Goal: Task Accomplishment & Management: Use online tool/utility

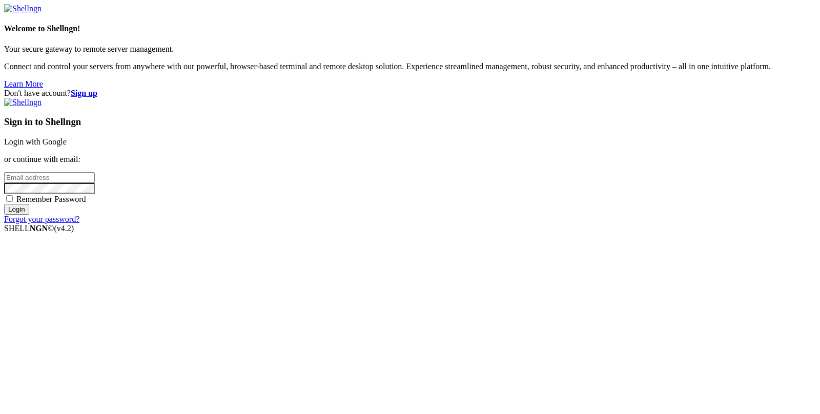
click at [67, 146] on link "Login with Google" at bounding box center [35, 141] width 62 height 9
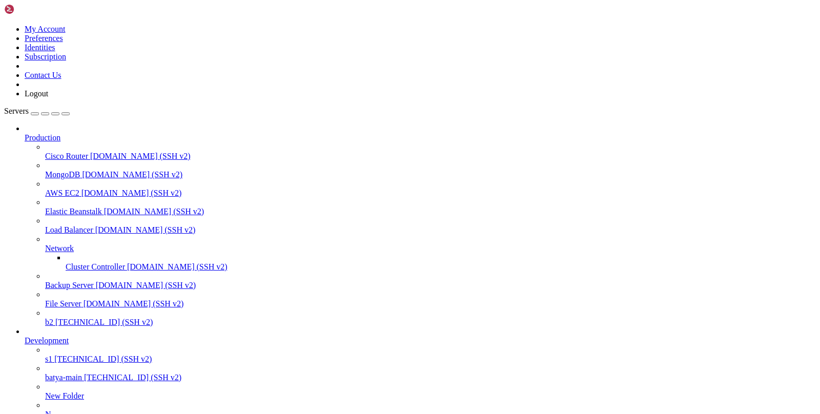
scroll to position [73, 0]
drag, startPoint x: 79, startPoint y: 312, endPoint x: 83, endPoint y: 301, distance: 11.7
click at [83, 354] on link "s1 [TECHNICAL_ID] (SSH v2)" at bounding box center [430, 358] width 770 height 9
click at [83, 354] on link "s1 144.31.1.231 (SSH v2)" at bounding box center [430, 358] width 770 height 9
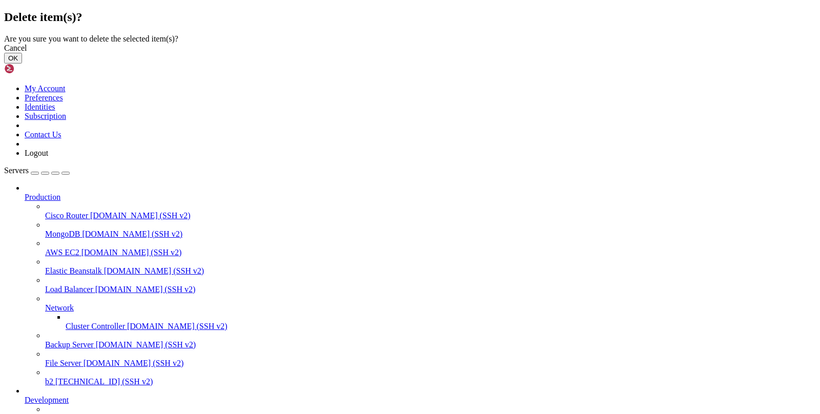
click at [22, 64] on button "OK" at bounding box center [13, 58] width 18 height 11
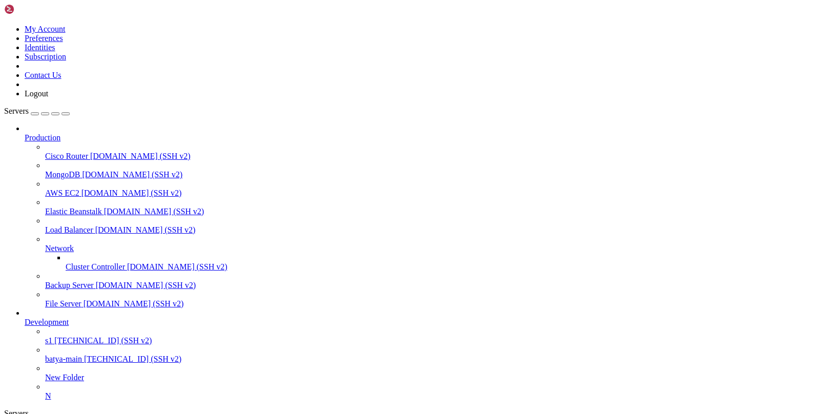
scroll to position [0, 0]
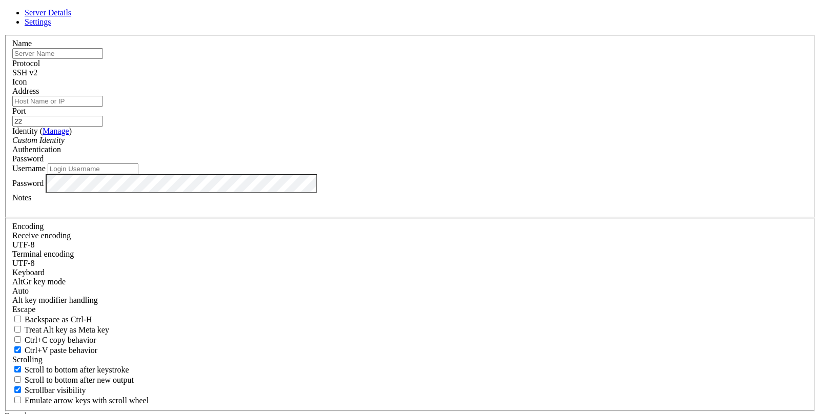
click at [103, 59] on input "text" at bounding box center [57, 53] width 91 height 11
type input "dest"
click at [138, 174] on input "Username" at bounding box center [93, 168] width 91 height 11
type input "root"
click at [103, 107] on input "Address" at bounding box center [57, 101] width 91 height 11
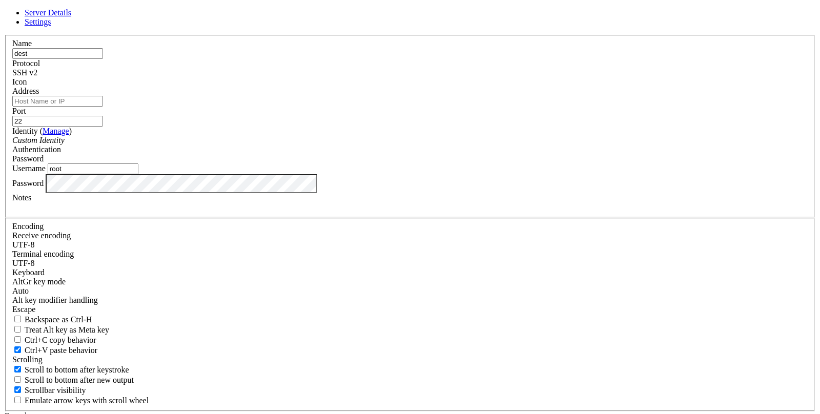
paste input "144.31.2.120"
type input "144.31.2.120"
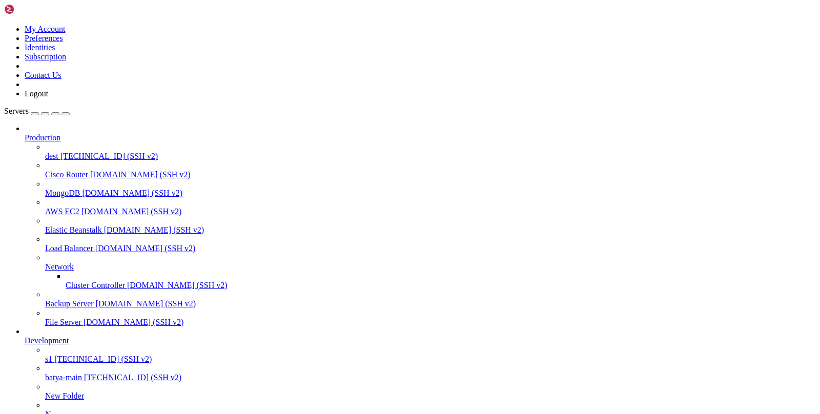
click at [66, 152] on span "144.31.2.120 (SSH v2)" at bounding box center [108, 156] width 97 height 9
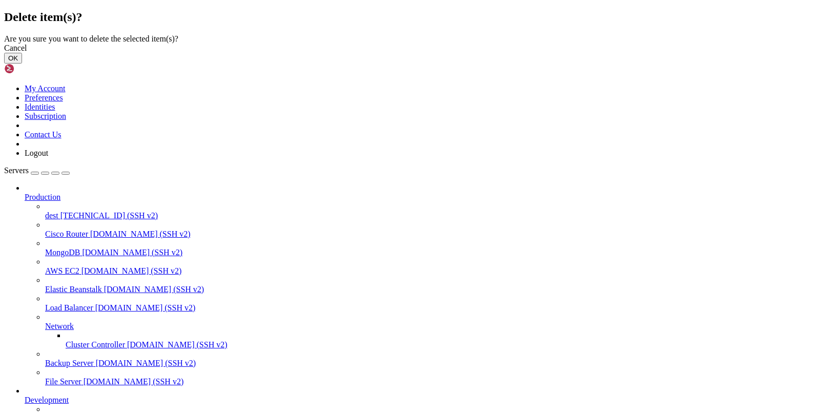
click at [22, 64] on button "OK" at bounding box center [13, 58] width 18 height 11
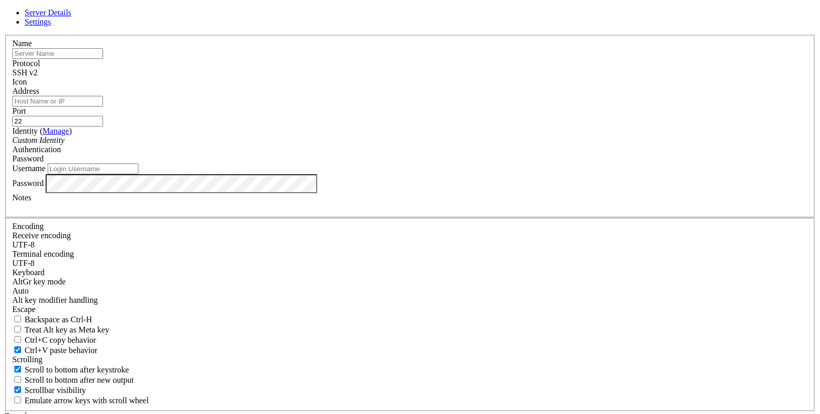
click at [103, 59] on input "text" at bounding box center [57, 53] width 91 height 11
type input "в"
type input "de1"
click at [103, 107] on input "Address" at bounding box center [57, 101] width 91 height 11
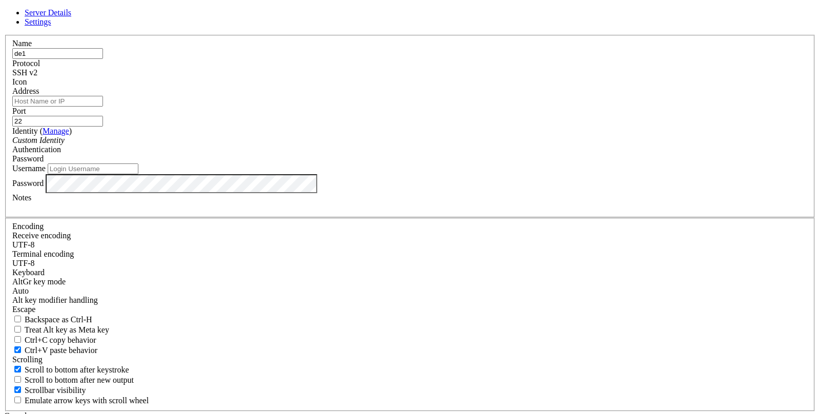
paste input "[TECHNICAL_ID]"
type input "[TECHNICAL_ID]"
click at [138, 174] on input "Username" at bounding box center [93, 168] width 91 height 11
type input "root"
click at [31, 202] on label "Notes" at bounding box center [21, 197] width 19 height 9
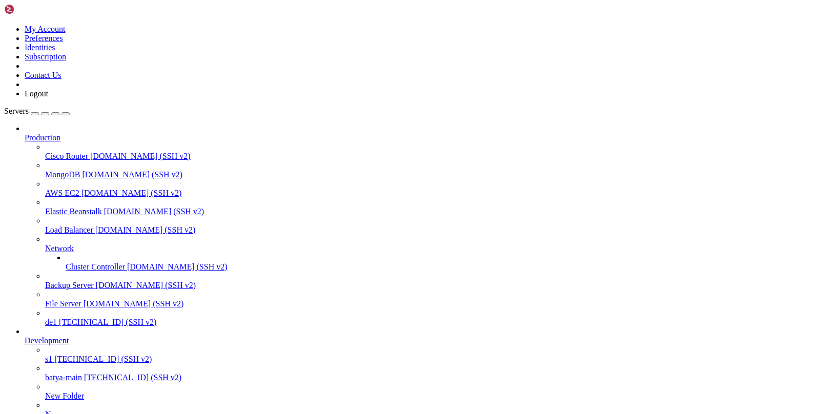
click at [57, 326] on span "de1" at bounding box center [51, 322] width 12 height 9
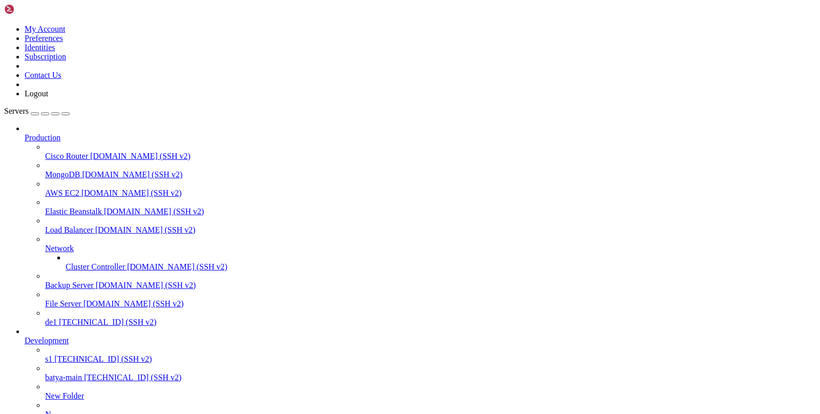
type input "/etc/opt"
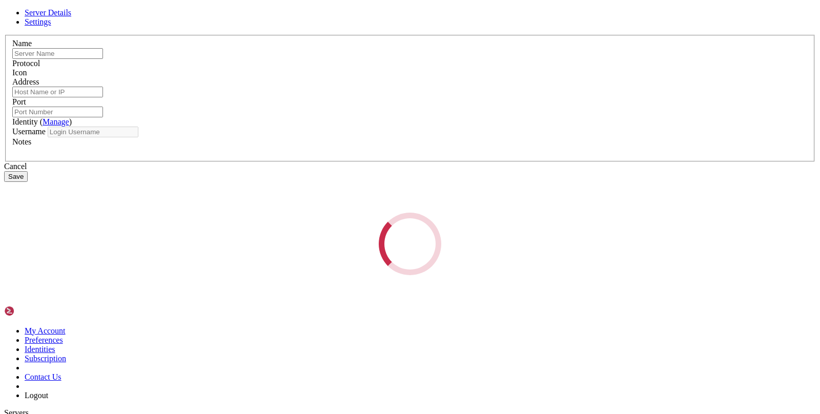
type input "de1"
type input "[TECHNICAL_ID]"
type input "22"
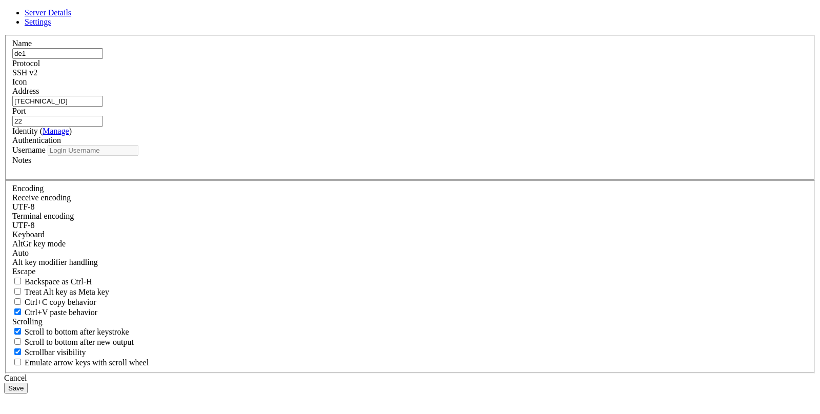
type input "root"
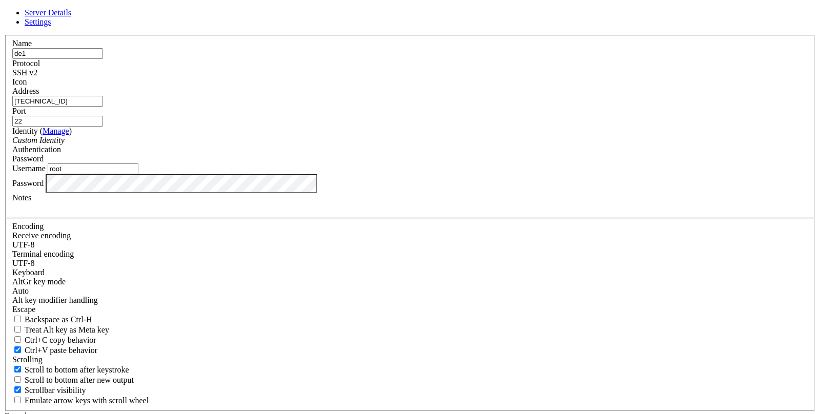
click at [103, 107] on input "[TECHNICAL_ID]" at bounding box center [57, 101] width 91 height 11
paste input "[TECHNICAL_ID]"
type input "[TECHNICAL_ID]"
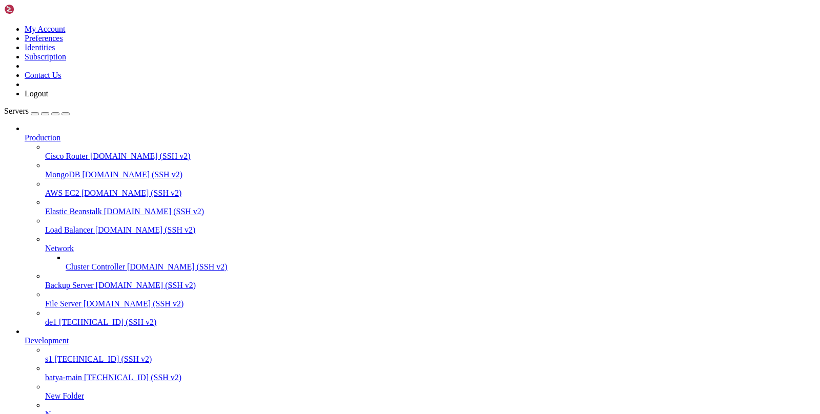
click at [57, 326] on span "de1" at bounding box center [51, 322] width 12 height 9
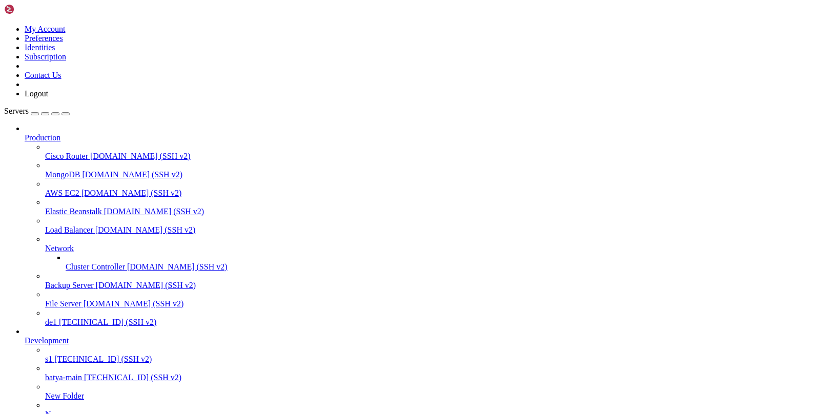
type input "/eyc.opt"
type input "/etc/opt"
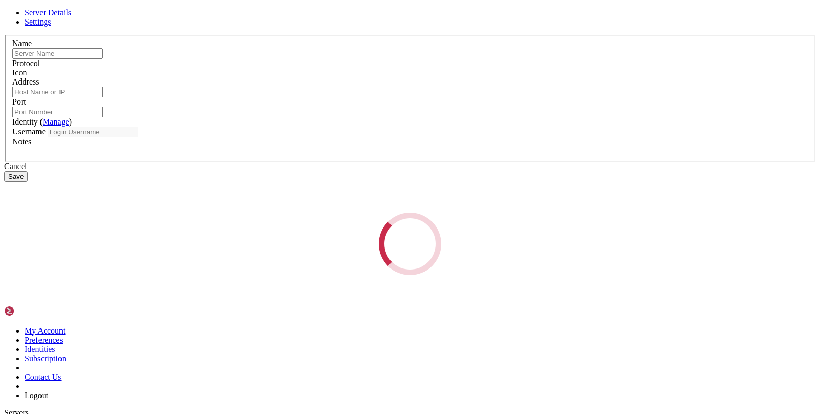
type input "de1"
type input "[TECHNICAL_ID]"
type input "22"
type input "root"
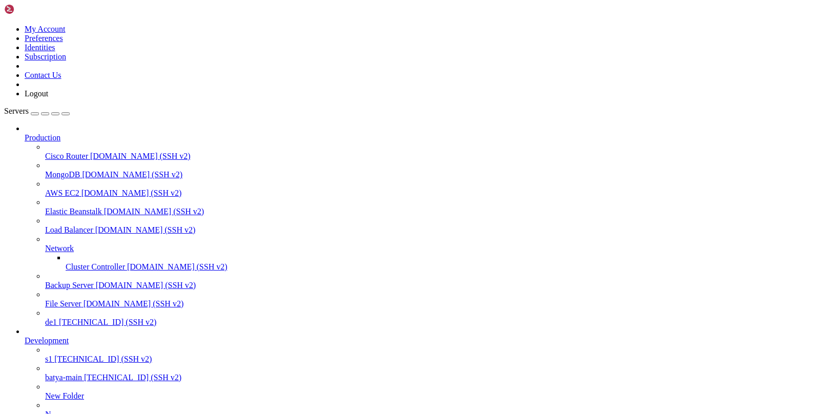
click at [57, 326] on span "de1" at bounding box center [51, 322] width 12 height 9
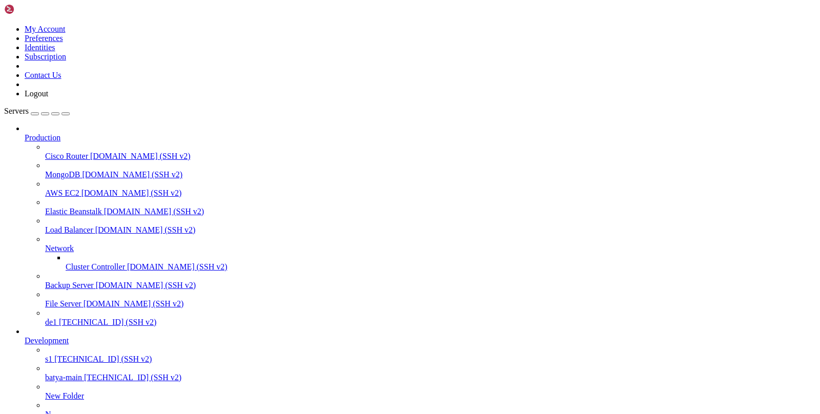
type input "/etc/opt"
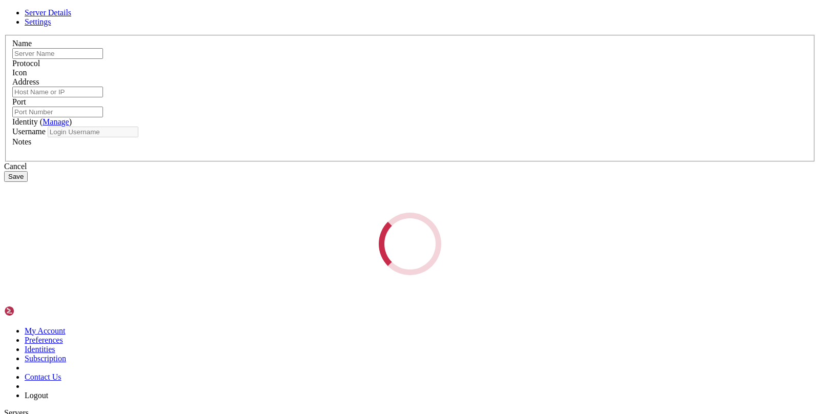
type input "de1"
type input "[TECHNICAL_ID]"
type input "22"
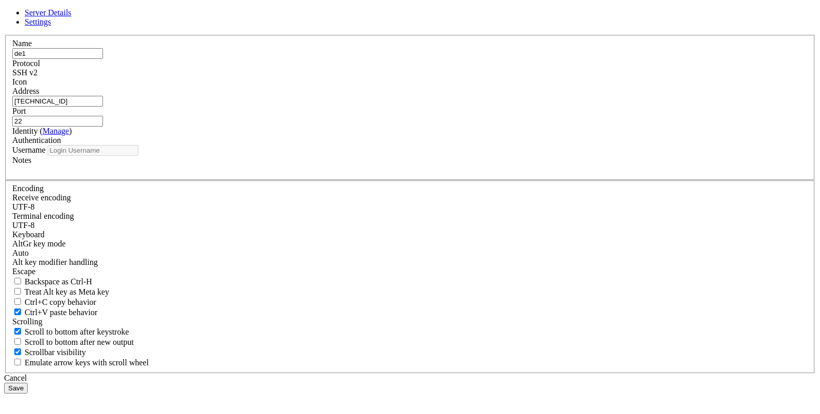
type input "root"
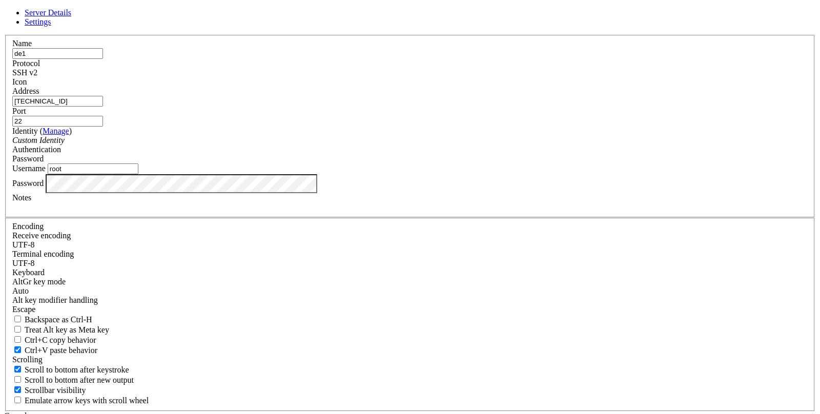
click at [103, 107] on input "[TECHNICAL_ID]" at bounding box center [57, 101] width 91 height 11
paste input "[TECHNICAL_ID]"
type input "[TECHNICAL_ID]"
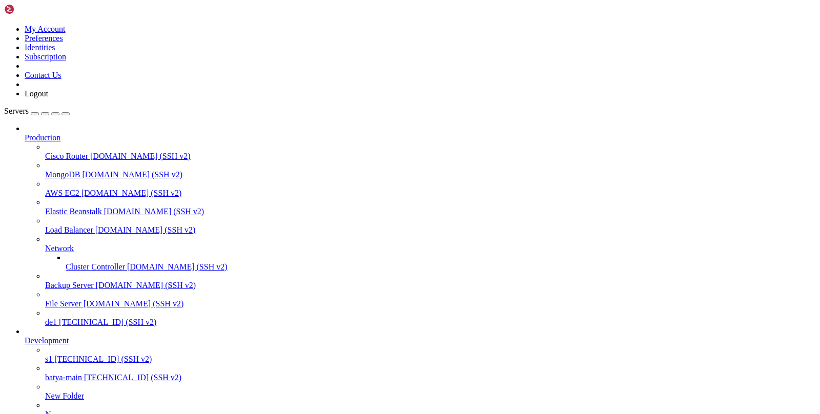
click at [57, 318] on span "de1" at bounding box center [51, 322] width 12 height 9
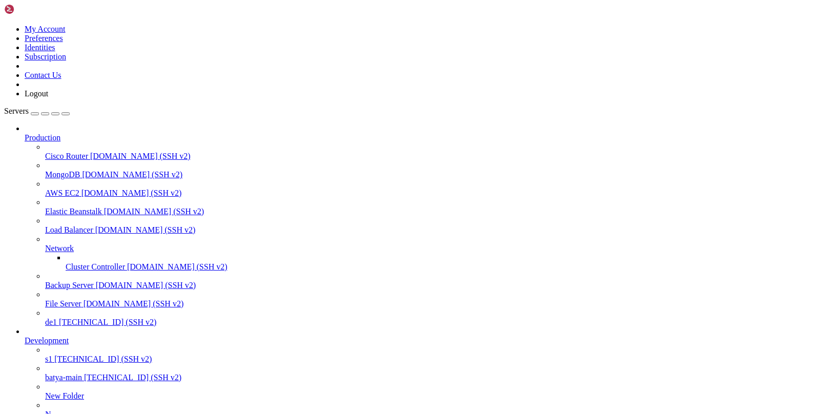
drag, startPoint x: 512, startPoint y: 792, endPoint x: 10, endPoint y: 670, distance: 517.2
copy div "Generated random port: 61923 Port set successfully: 61923 Username and password…"
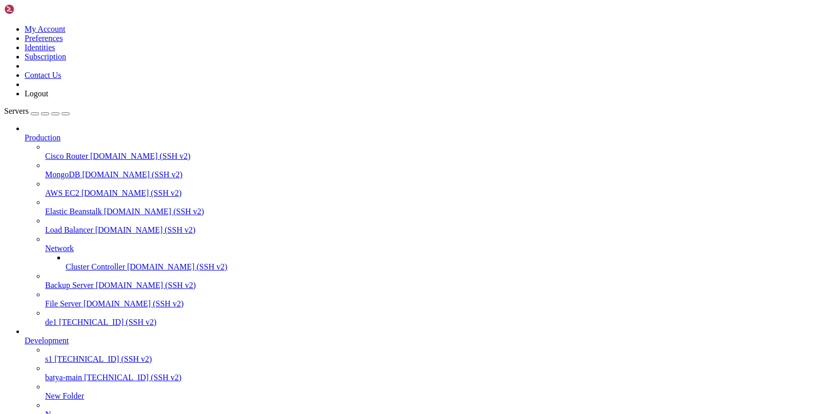
type input "/etc/opt"
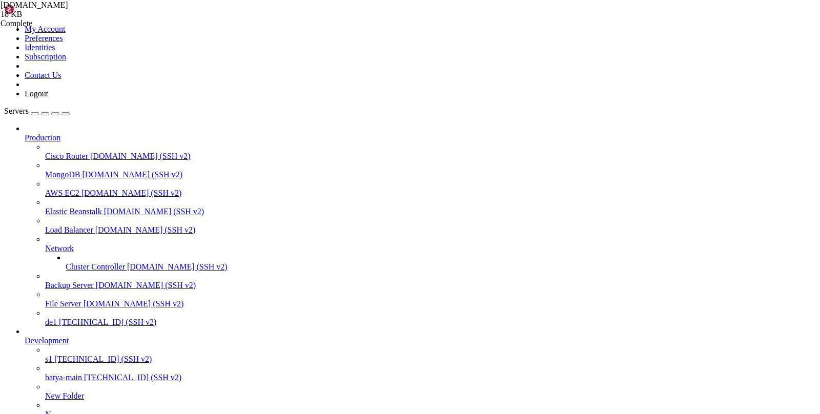
scroll to position [1286, 0]
drag, startPoint x: 366, startPoint y: 950, endPoint x: 417, endPoint y: 951, distance: 51.2
copy x-row "[TECHNICAL_ID]"
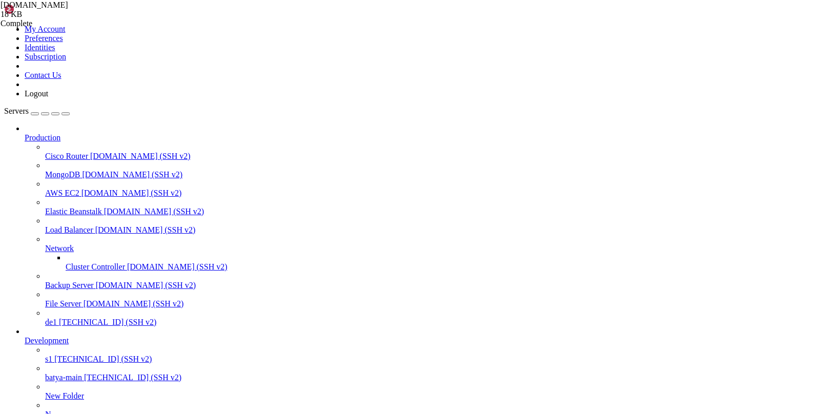
copy span "32fe4860-d33d-4dc6-a30e-a79045f10117"
drag, startPoint x: 250, startPoint y: 941, endPoint x: 302, endPoint y: 942, distance: 51.7
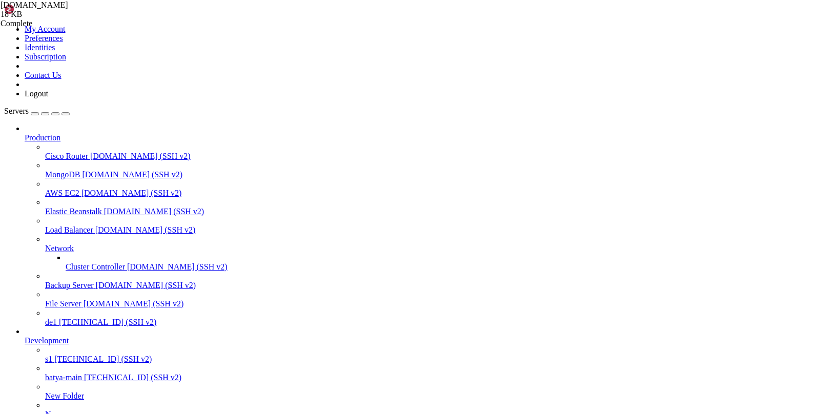
copy x-row "[TECHNICAL_ID]"
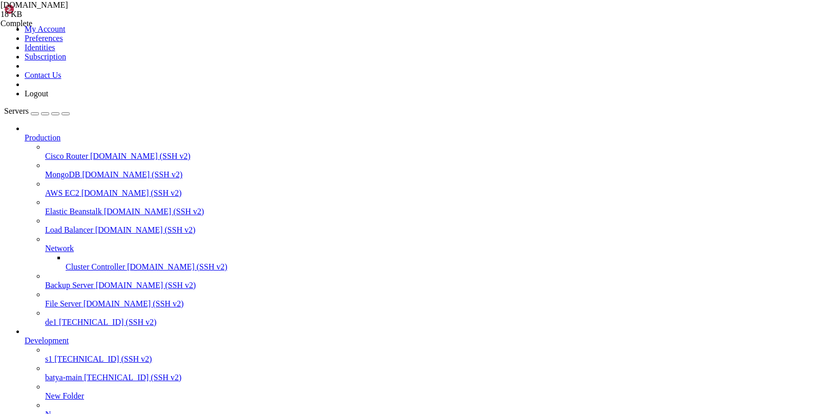
copy span "chrome/firefox/ios/…"
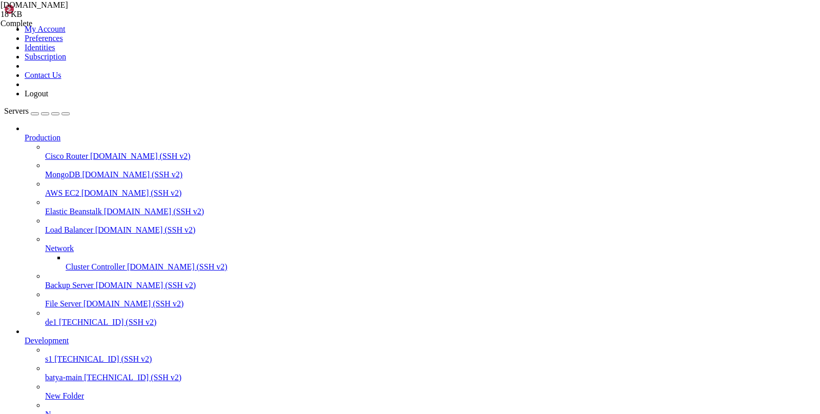
copy span "chrome"
drag, startPoint x: 72, startPoint y: 891, endPoint x: 230, endPoint y: 888, distance: 157.8
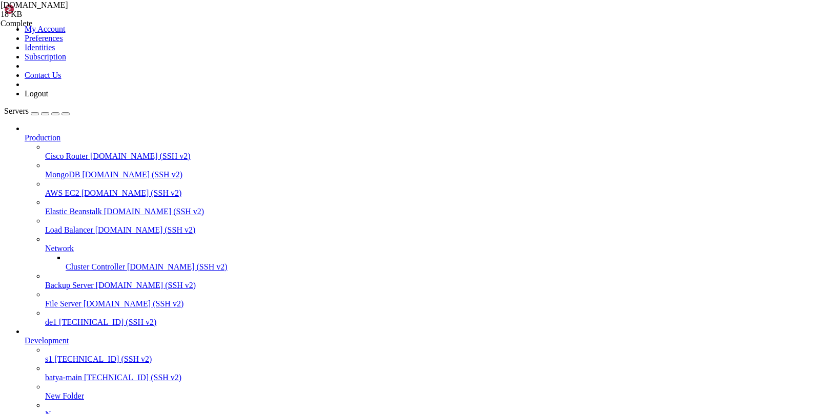
copy x-row "32fe4860-d33d-4dc6-a30e-a79045f10117"
drag, startPoint x: 238, startPoint y: 930, endPoint x: 74, endPoint y: 933, distance: 163.9
